Goal: Information Seeking & Learning: Learn about a topic

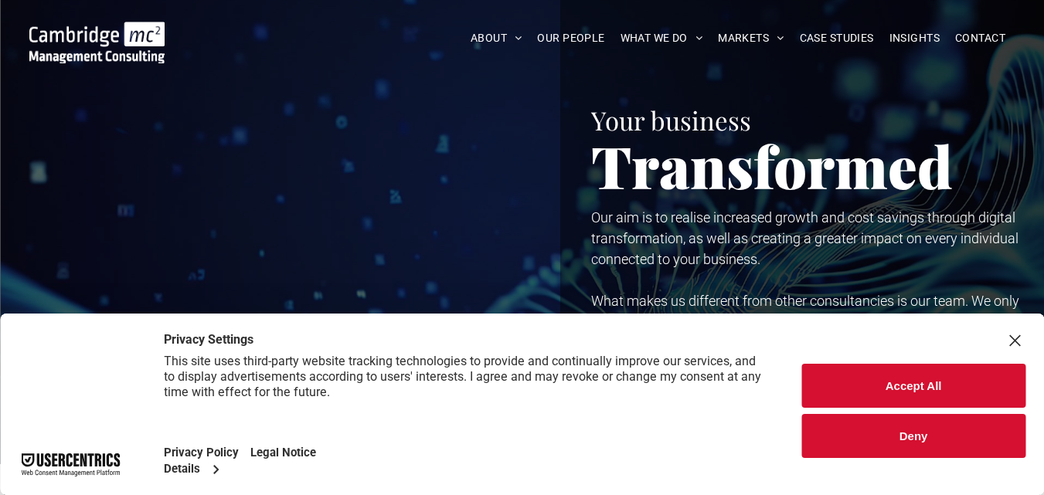
click at [827, 189] on link "FRACTIONAL IT SERVICES" at bounding box center [814, 180] width 174 height 39
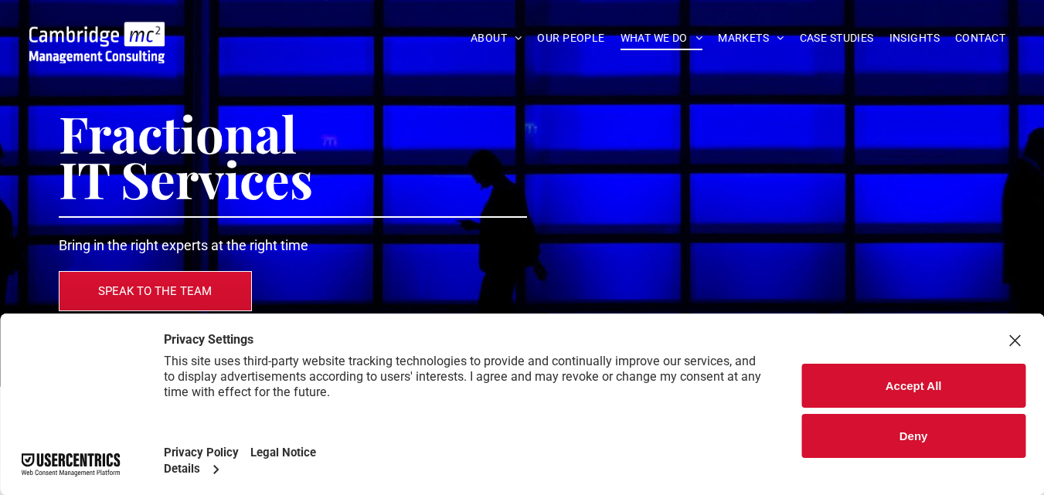
click at [933, 430] on button "Deny" at bounding box center [914, 436] width 224 height 44
